Goal: Task Accomplishment & Management: Use online tool/utility

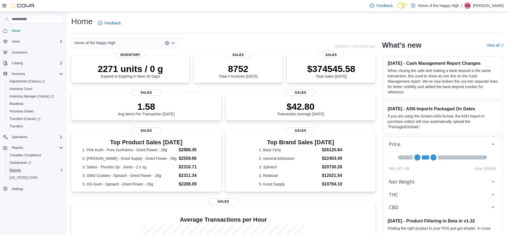
click at [12, 168] on span "Reports" at bounding box center [15, 170] width 11 height 4
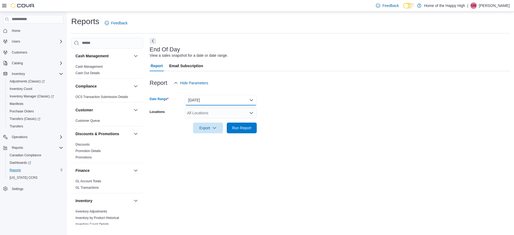
click at [213, 102] on button "[DATE]" at bounding box center [221, 100] width 72 height 11
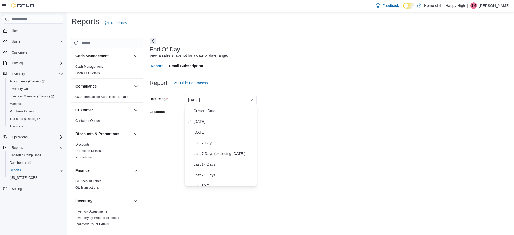
click at [287, 82] on div "Report Hide Parameters" at bounding box center [330, 83] width 360 height 11
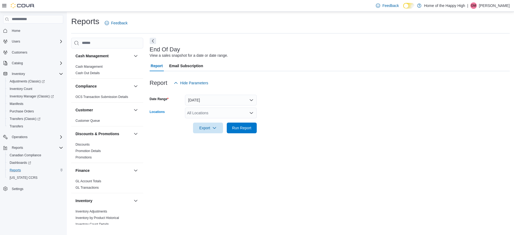
click at [222, 115] on div "All Locations" at bounding box center [221, 113] width 72 height 11
type input "***"
click at [224, 120] on span "Etobicoke - The Queensway - Fire & Flower" at bounding box center [243, 121] width 73 height 5
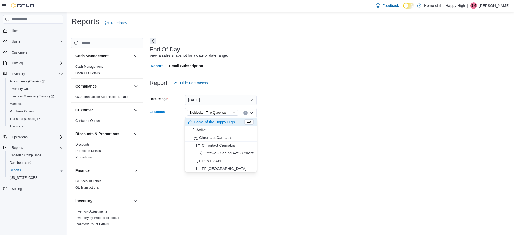
click at [277, 114] on form "Date Range [DATE] Locations [GEOGRAPHIC_DATA] - The Queensway - Fire & Flower C…" at bounding box center [330, 110] width 360 height 45
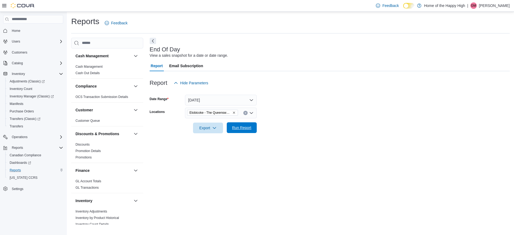
click at [244, 127] on span "Run Report" at bounding box center [241, 127] width 19 height 5
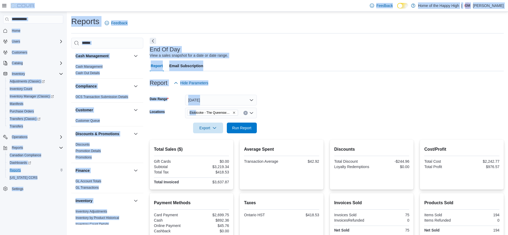
drag, startPoint x: 197, startPoint y: 105, endPoint x: 380, endPoint y: -24, distance: 224.5
click at [380, 0] on html "Feedback Dark Mode Home of the Happy High | GM [PERSON_NAME] Giuria Home Users …" at bounding box center [254, 117] width 508 height 235
